Goal: Task Accomplishment & Management: Use online tool/utility

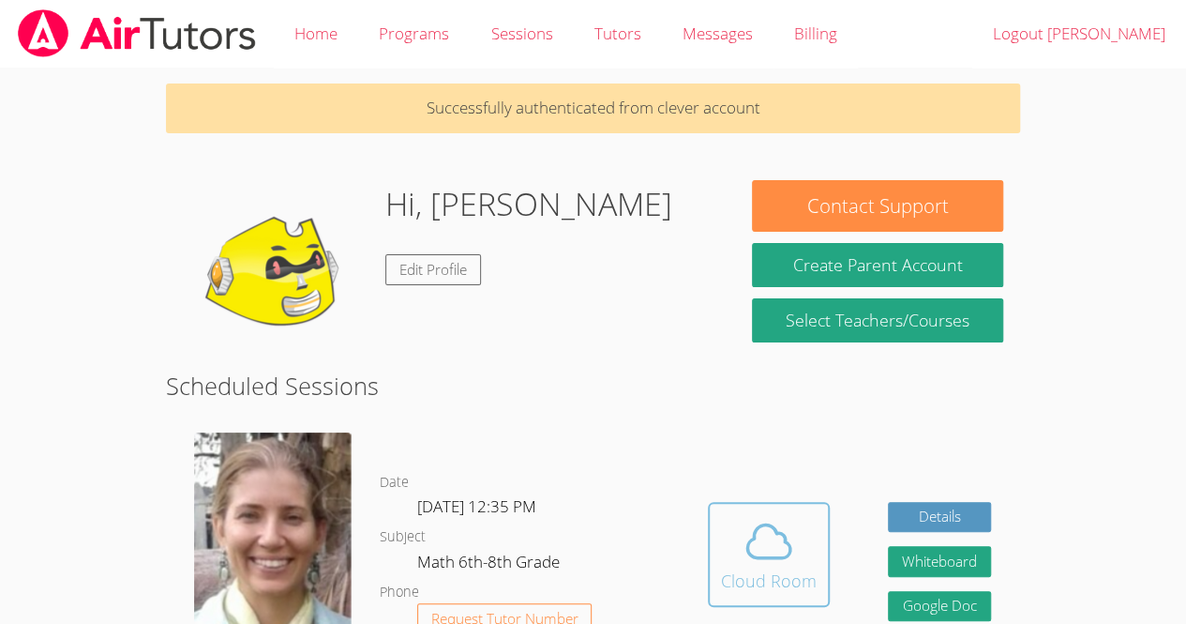
click at [794, 525] on span at bounding box center [769, 541] width 96 height 53
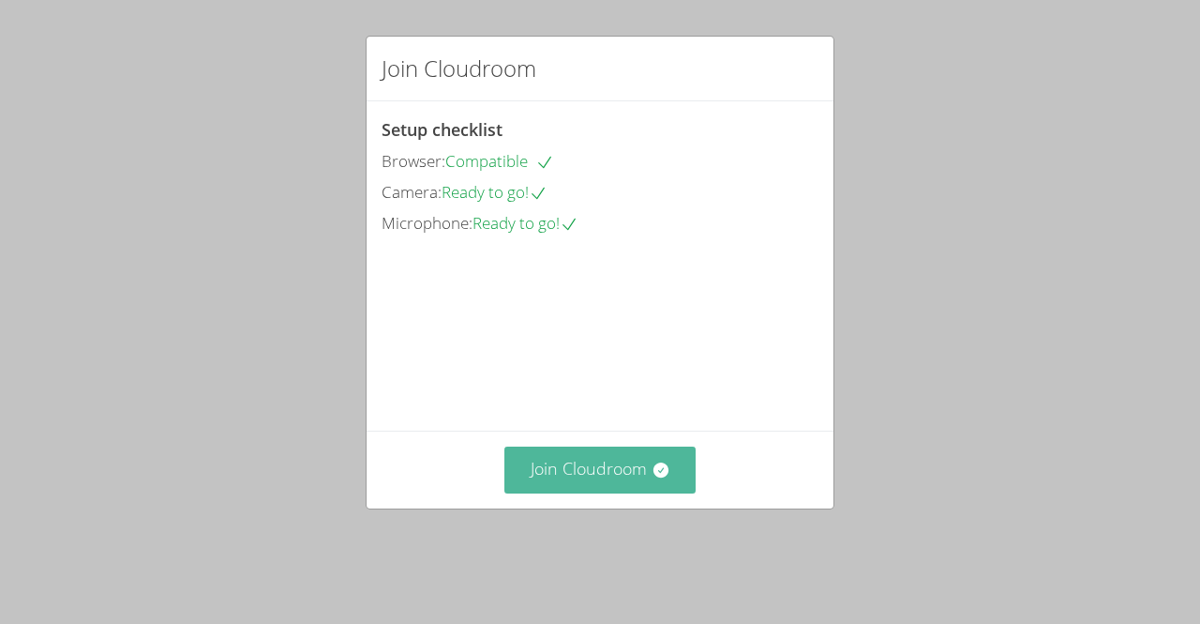
click at [603, 489] on button "Join Cloudroom" at bounding box center [600, 469] width 192 height 46
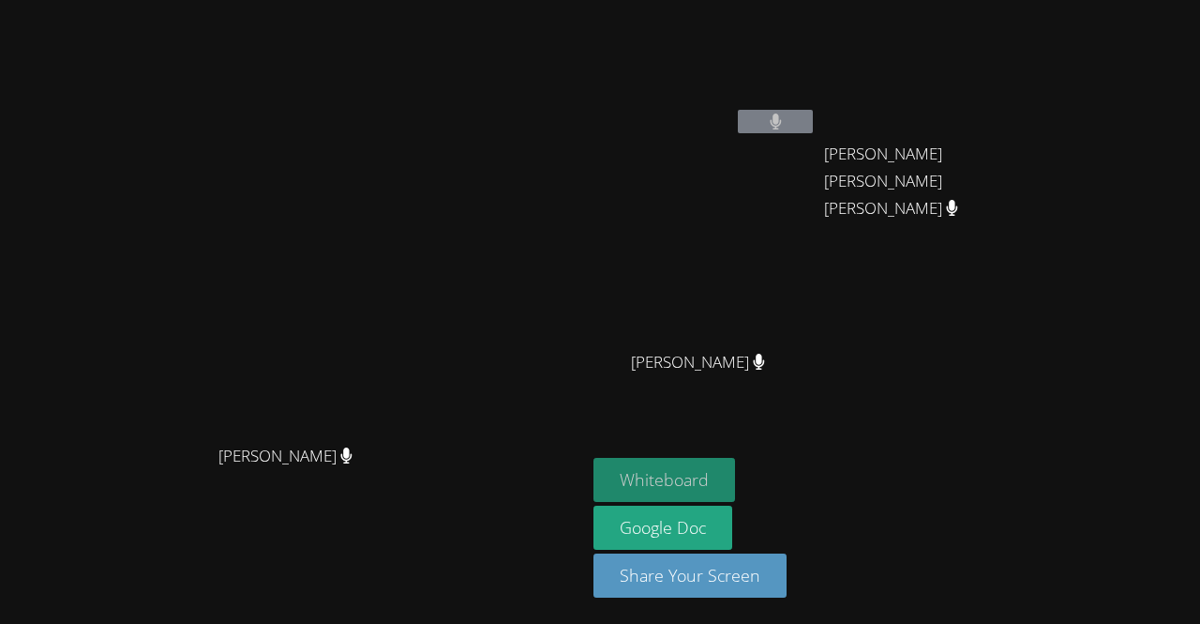
click at [735, 481] on button "Whiteboard" at bounding box center [665, 480] width 142 height 44
click at [473, 510] on div "[PERSON_NAME]" at bounding box center [293, 472] width 571 height 75
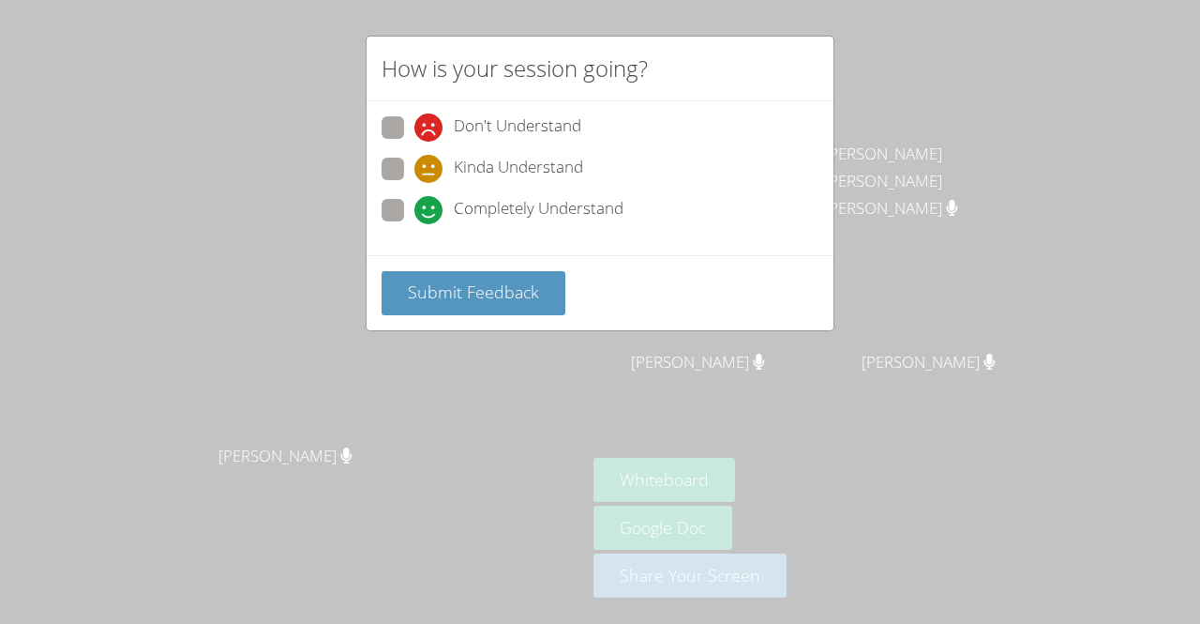
click at [624, 206] on div "Completely Understand" at bounding box center [600, 216] width 437 height 34
click at [414, 224] on span at bounding box center [414, 224] width 0 height 0
click at [414, 211] on input "Completely Understand" at bounding box center [422, 207] width 16 height 16
radio input "true"
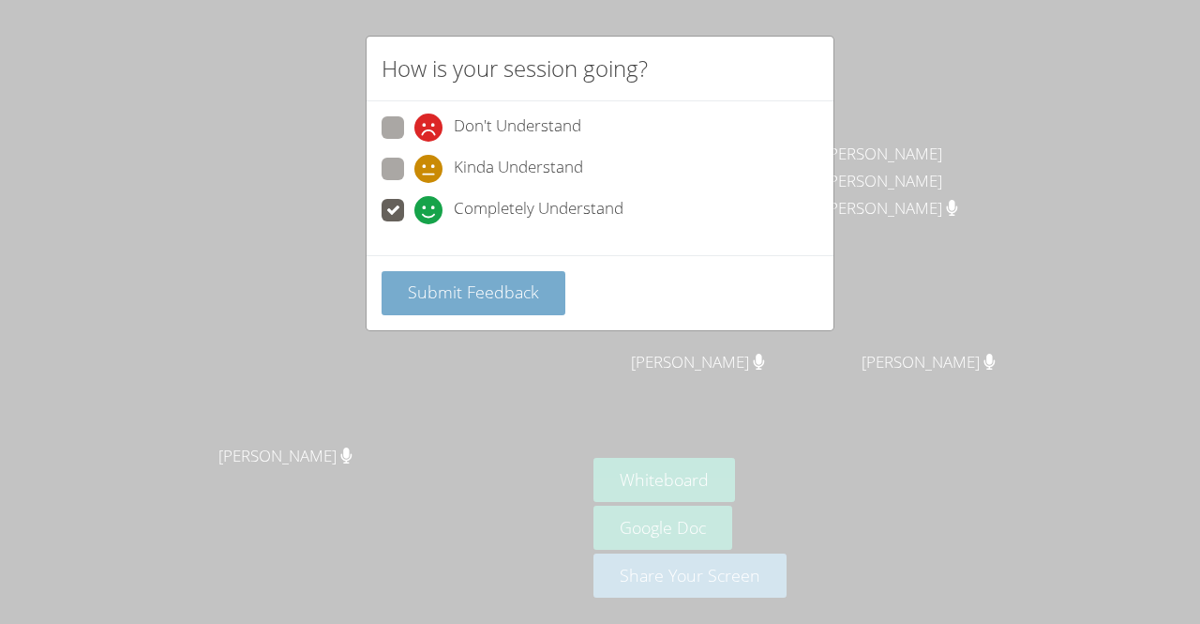
click at [481, 295] on span "Submit Feedback" at bounding box center [473, 291] width 131 height 23
